Goal: Use online tool/utility: Utilize a website feature to perform a specific function

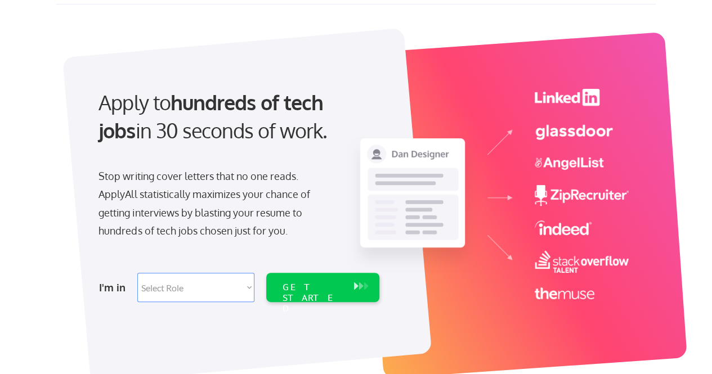
scroll to position [113, 0]
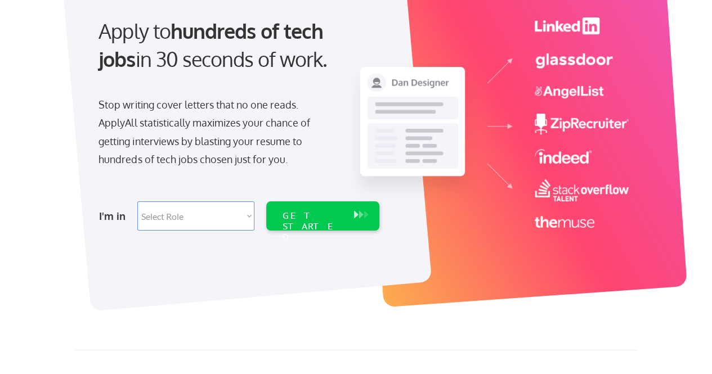
click at [241, 213] on select "Select Role Software Engineering Product Management Customer Success Sales UI/U…" at bounding box center [195, 215] width 117 height 29
select select ""technical_project_program_mgmt""
click at [137, 201] on select "Select Role Software Engineering Product Management Customer Success Sales UI/U…" at bounding box center [195, 215] width 117 height 29
select select ""technical_project_program_mgmt""
click at [339, 214] on div "GET STARTED" at bounding box center [312, 226] width 60 height 33
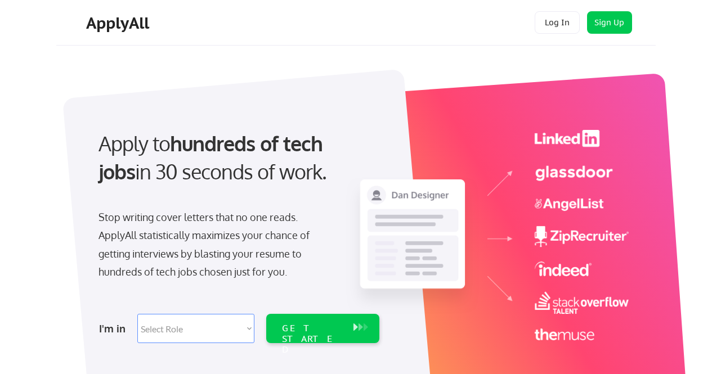
select select ""technical_project_program_mgmt""
